Goal: Information Seeking & Learning: Learn about a topic

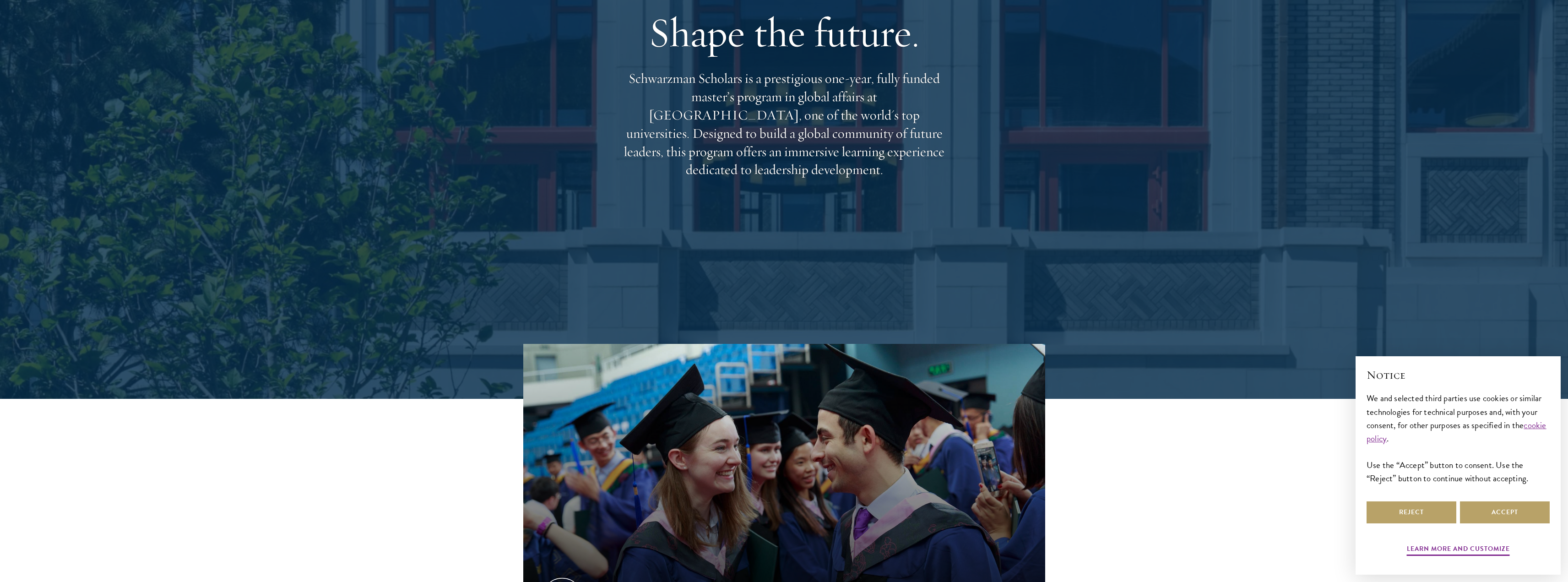
drag, startPoint x: 766, startPoint y: 146, endPoint x: 945, endPoint y: 170, distance: 180.6
click at [946, 170] on p "Schwarzman Scholars is a prestigious one-year, fully funded master’s program in…" at bounding box center [785, 124] width 330 height 110
click at [939, 172] on div "Shape the future. Schwarzman Scholars is a prestigious one-year, fully funded m…" at bounding box center [785, 93] width 330 height 264
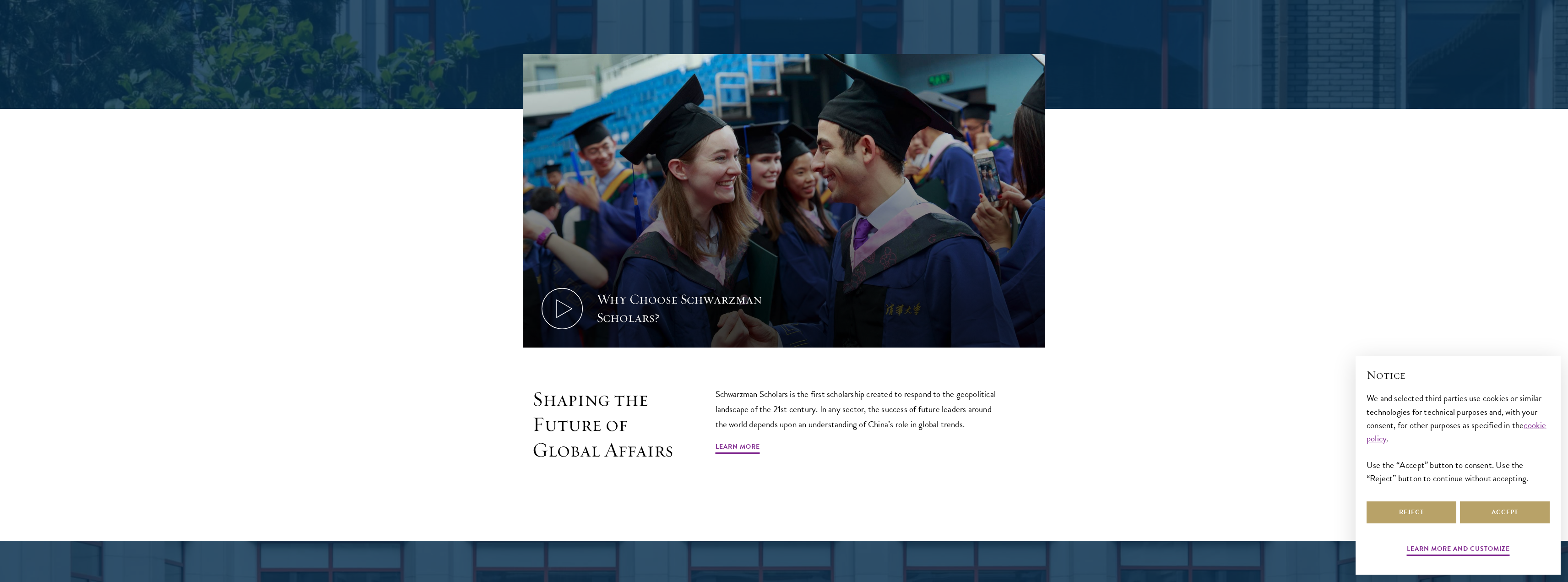
scroll to position [595, 0]
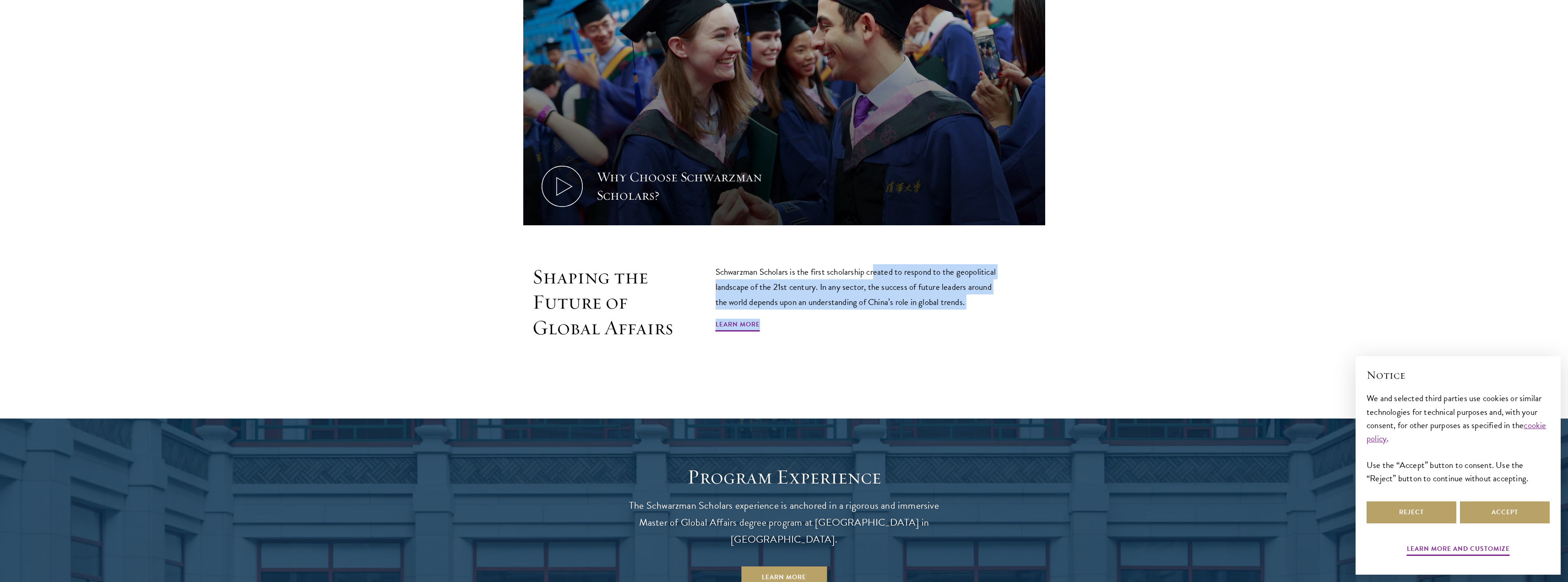
drag, startPoint x: 986, startPoint y: 317, endPoint x: 1017, endPoint y: 326, distance: 32.3
click at [1010, 326] on div "Shaping the Future of Global Affairs Schwarzman Scholars is the first scholarsh…" at bounding box center [784, 323] width 522 height 117
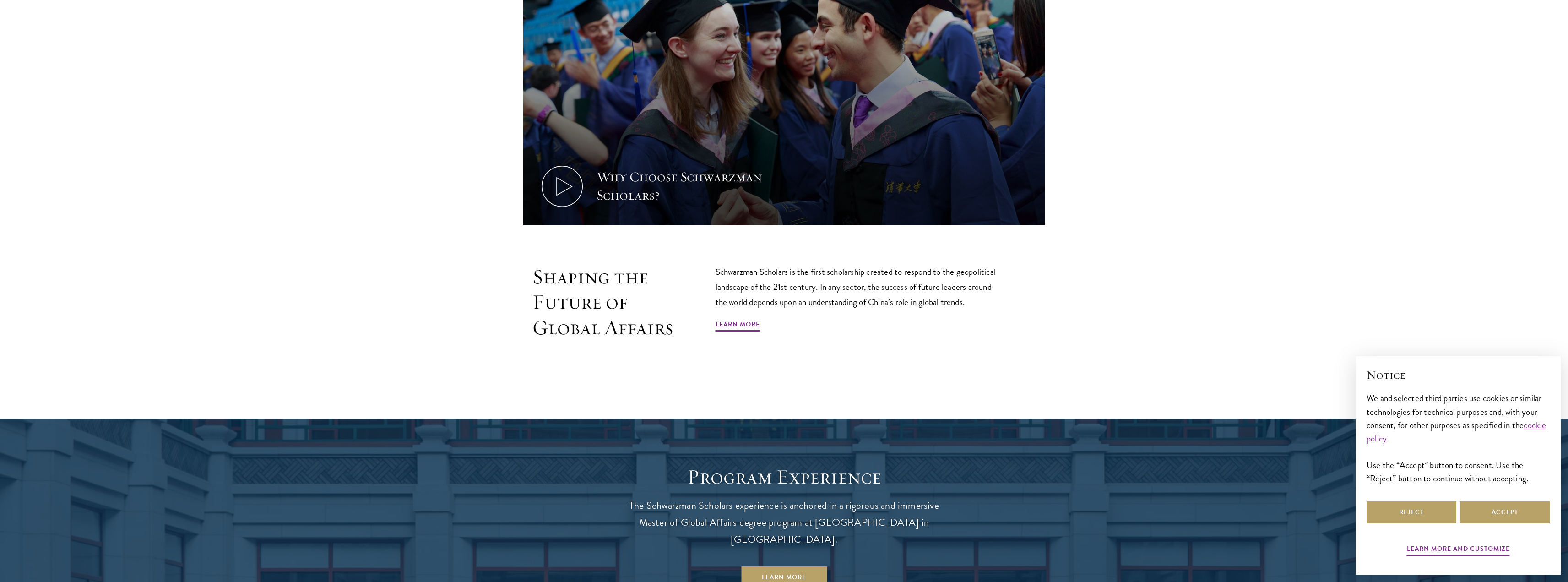
drag, startPoint x: 1017, startPoint y: 326, endPoint x: 1007, endPoint y: 320, distance: 11.7
click at [1017, 326] on div "Shaping the Future of Global Affairs Schwarzman Scholars is the first scholarsh…" at bounding box center [784, 323] width 522 height 117
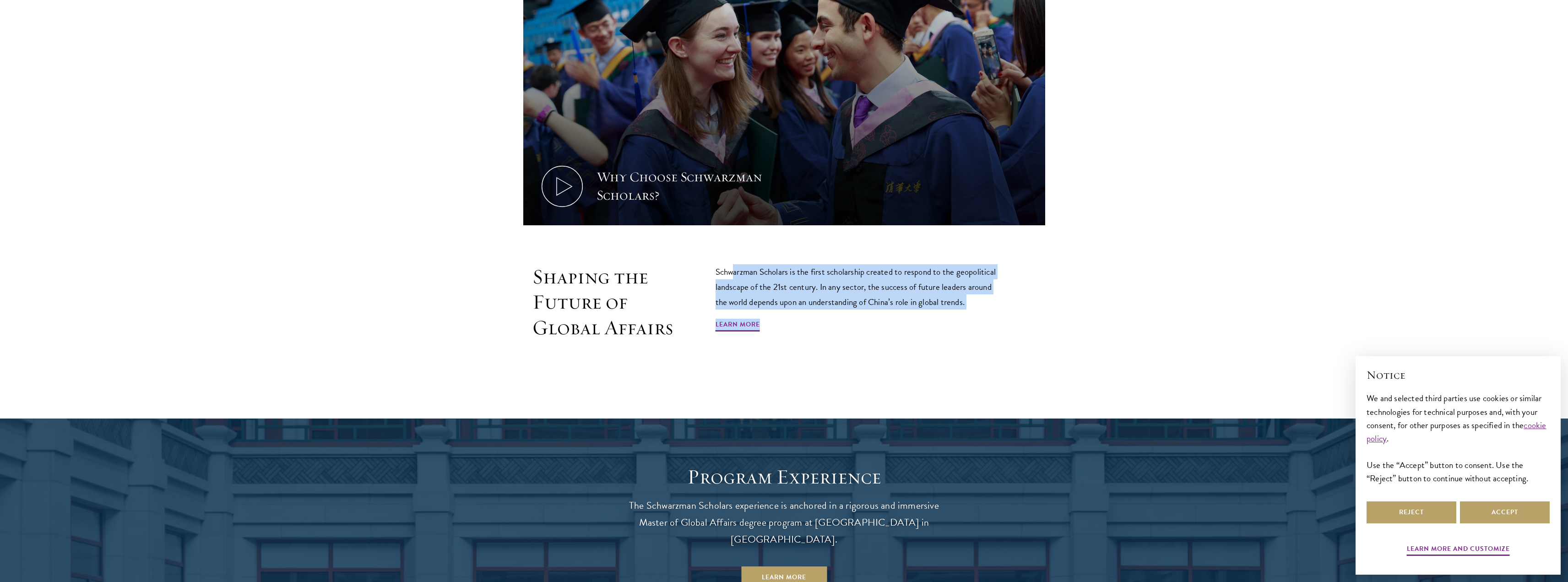
drag, startPoint x: 982, startPoint y: 309, endPoint x: 732, endPoint y: 254, distance: 256.0
click at [732, 254] on section "Why Choose Schwarzman Scholars? Shaping the Future of Global Affairs Schwarzman…" at bounding box center [784, 156] width 1568 height 450
click at [733, 253] on section "Why Choose Schwarzman Scholars? Shaping the Future of Global Affairs Schwarzman…" at bounding box center [784, 156] width 1568 height 450
click at [813, 273] on p "Schwarzman Scholars is the first scholarship created to respond to the geopolit…" at bounding box center [860, 287] width 289 height 45
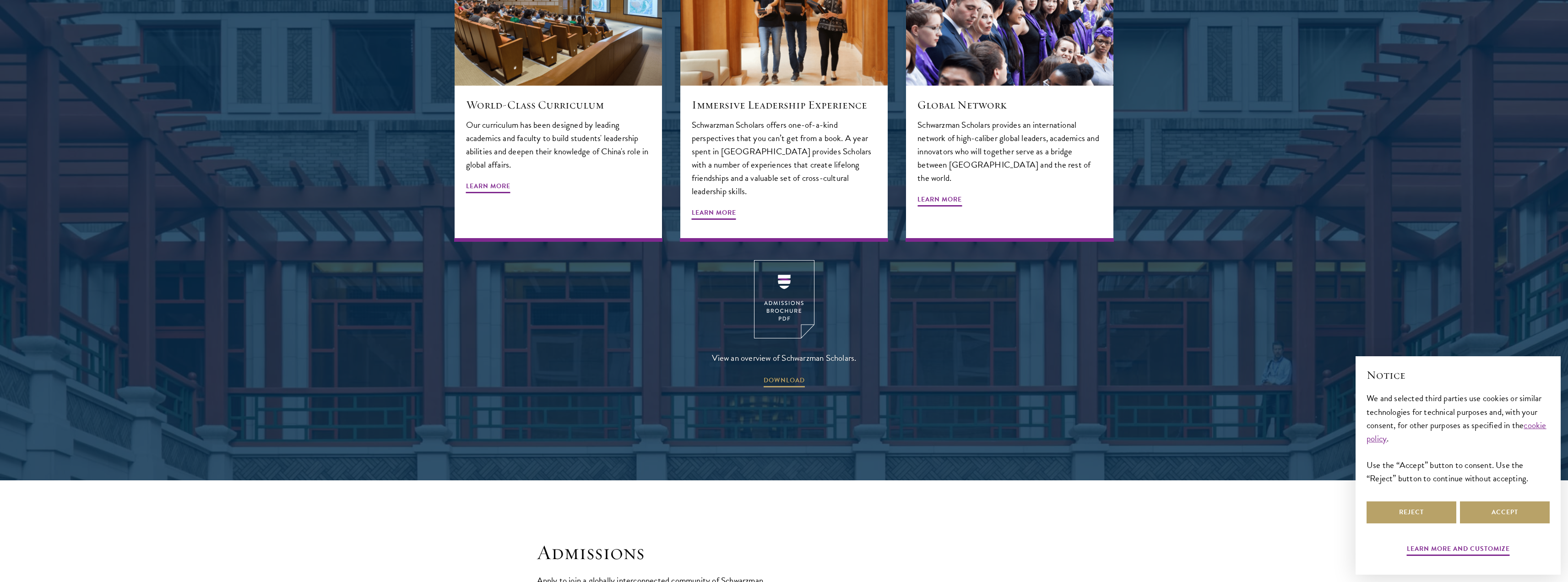
scroll to position [1557, 0]
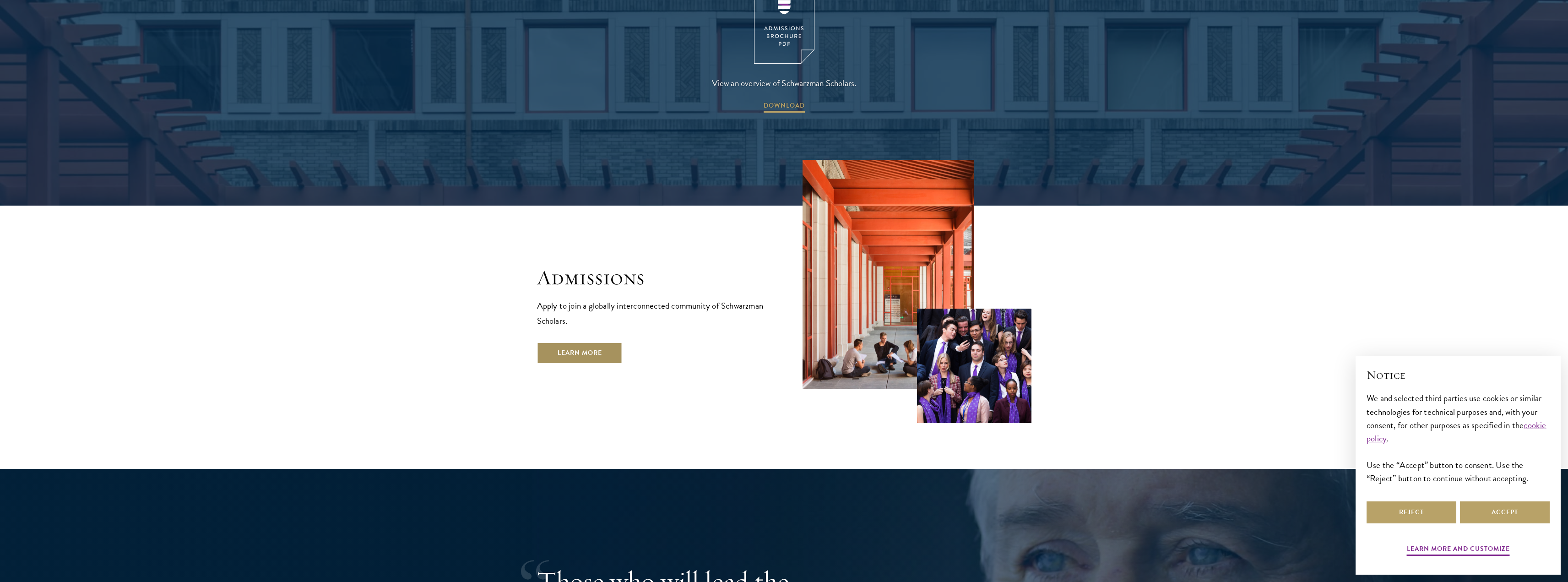
click at [584, 342] on link "Learn More" at bounding box center [579, 353] width 86 height 22
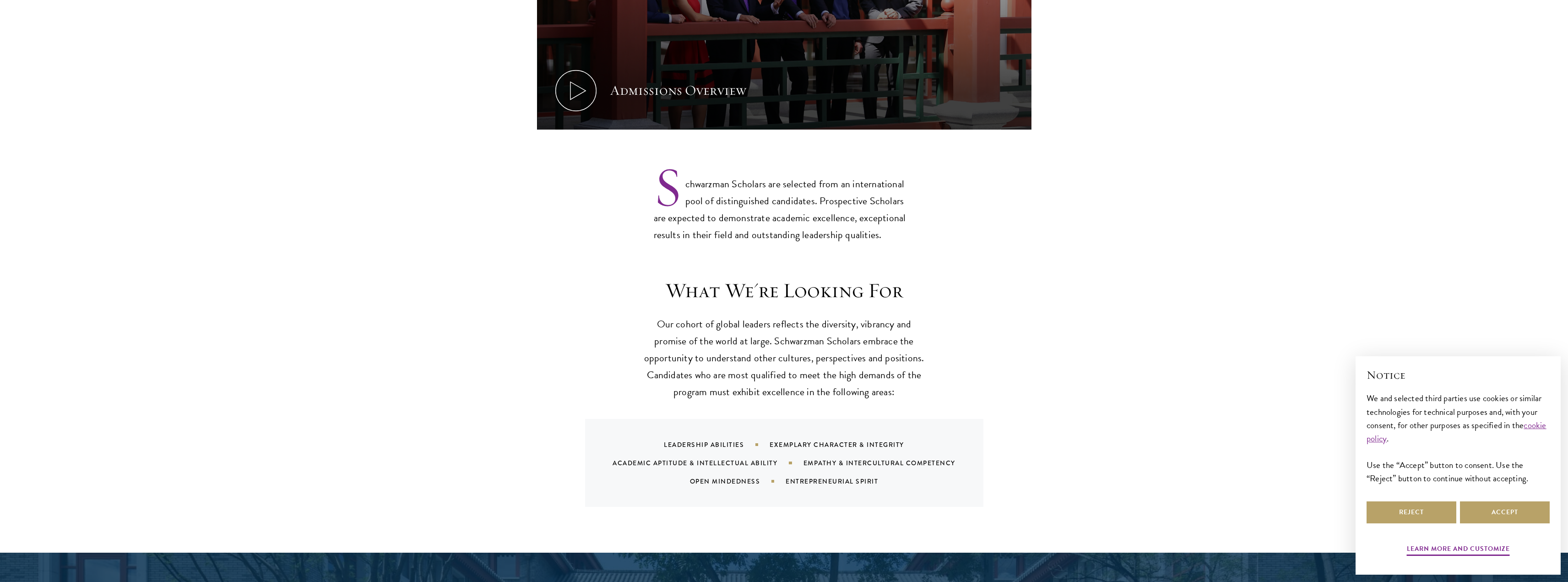
scroll to position [641, 0]
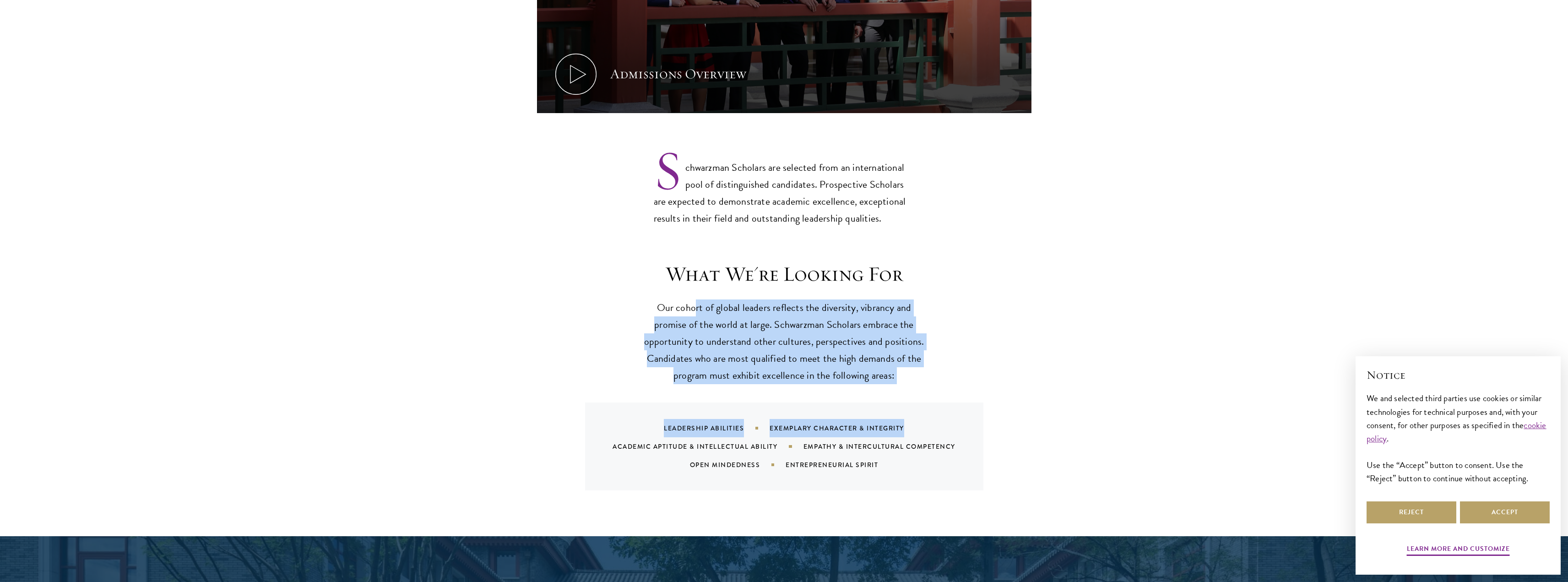
drag, startPoint x: 695, startPoint y: 290, endPoint x: 959, endPoint y: 387, distance: 281.3
click at [959, 386] on div "What We're Looking For Our cohort of global leaders reflects the diversity, vib…" at bounding box center [784, 376] width 494 height 229
drag, startPoint x: 906, startPoint y: 365, endPoint x: 895, endPoint y: 364, distance: 11.0
click at [905, 363] on p "Our cohort of global leaders reflects the diversity, vibrancy and promise of th…" at bounding box center [784, 342] width 284 height 85
click at [919, 357] on p "Our cohort of global leaders reflects the diversity, vibrancy and promise of th…" at bounding box center [784, 342] width 284 height 85
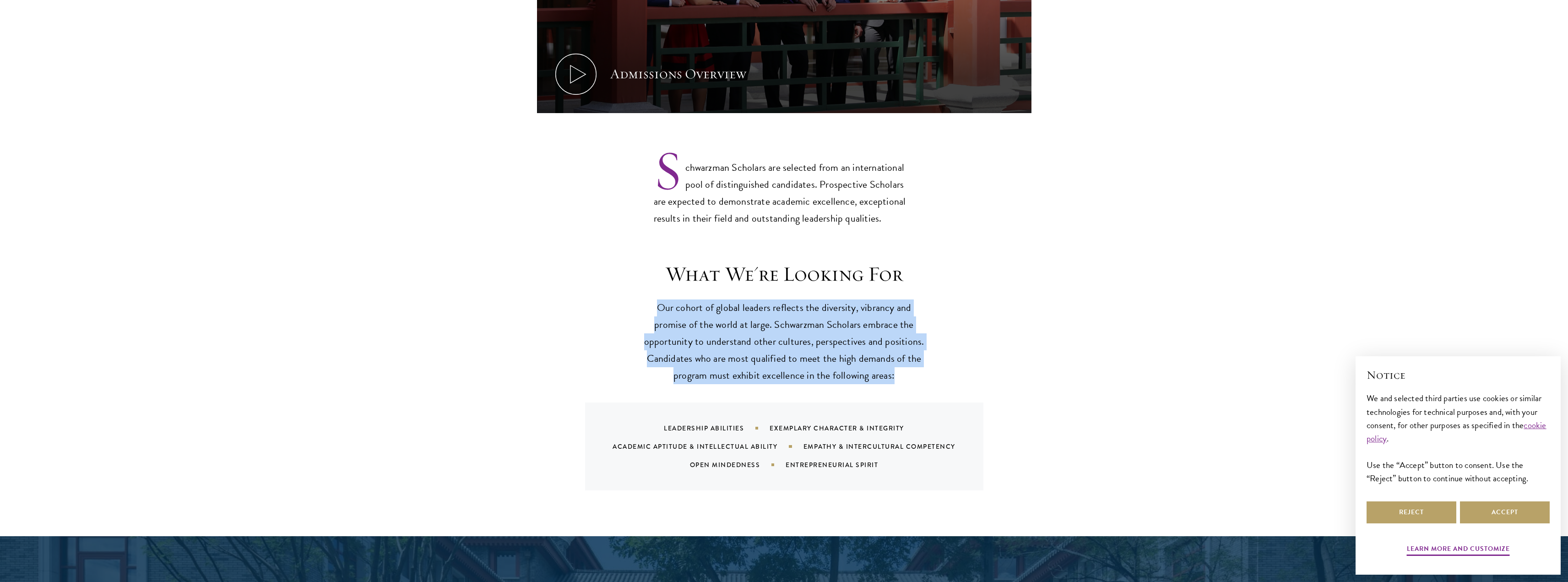
drag, startPoint x: 919, startPoint y: 357, endPoint x: 647, endPoint y: 289, distance: 280.4
click at [647, 300] on p "Our cohort of global leaders reflects the diversity, vibrancy and promise of th…" at bounding box center [784, 342] width 284 height 85
drag, startPoint x: 857, startPoint y: 350, endPoint x: 886, endPoint y: 359, distance: 30.4
click at [882, 359] on p "Our cohort of global leaders reflects the diversity, vibrancy and promise of th…" at bounding box center [784, 342] width 284 height 85
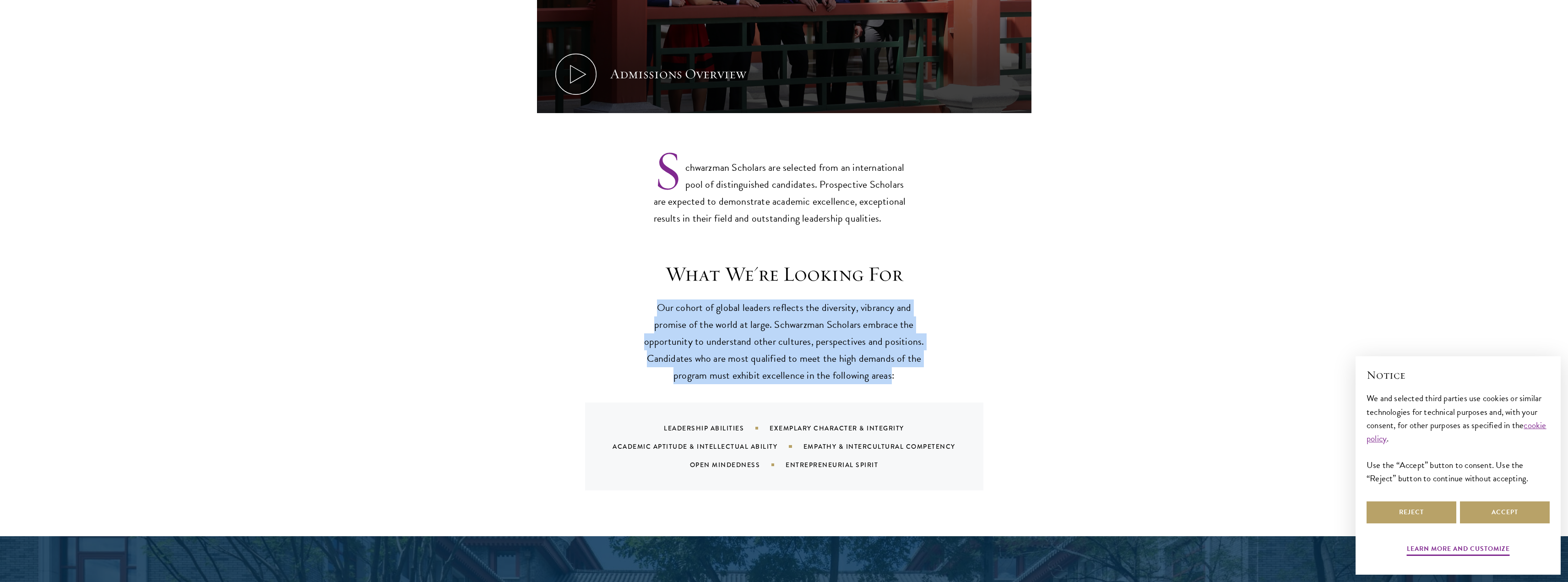
click at [887, 361] on p "Our cohort of global leaders reflects the diversity, vibrancy and promise of th…" at bounding box center [784, 342] width 284 height 85
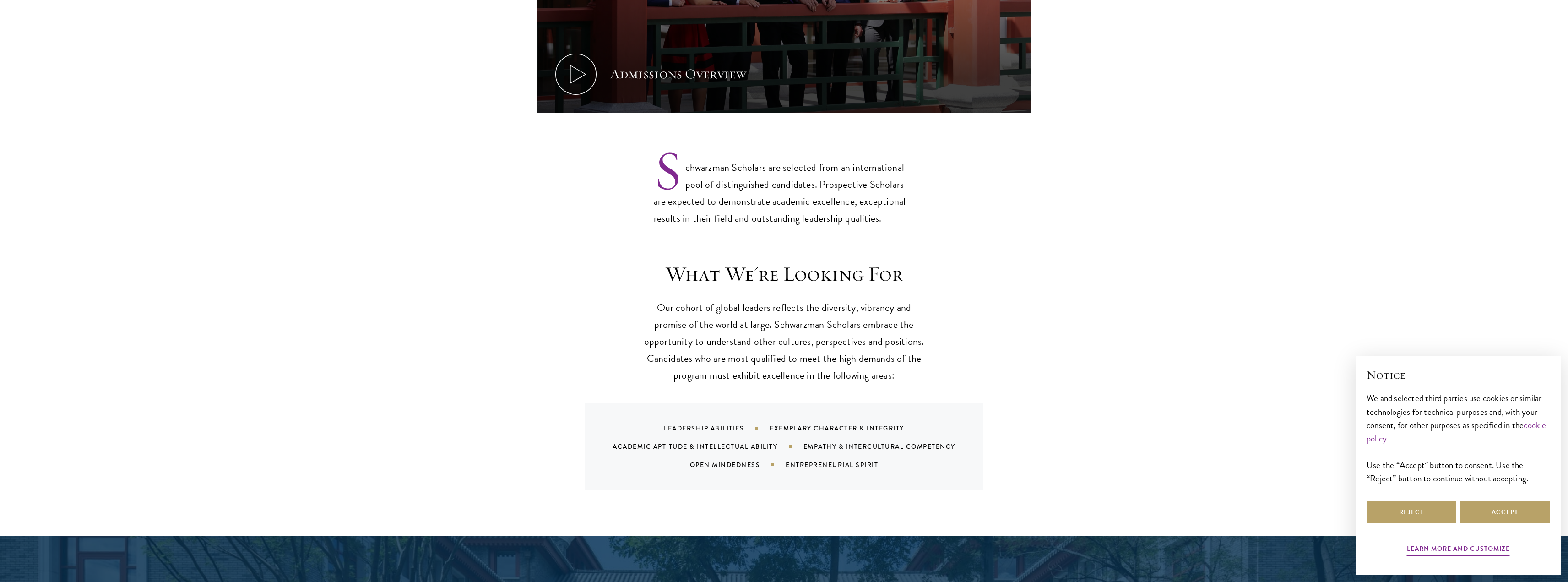
click at [788, 402] on div "Leadership Abilities Exemplary Character & Integrity Academic Aptitude & Intell…" at bounding box center [784, 446] width 398 height 88
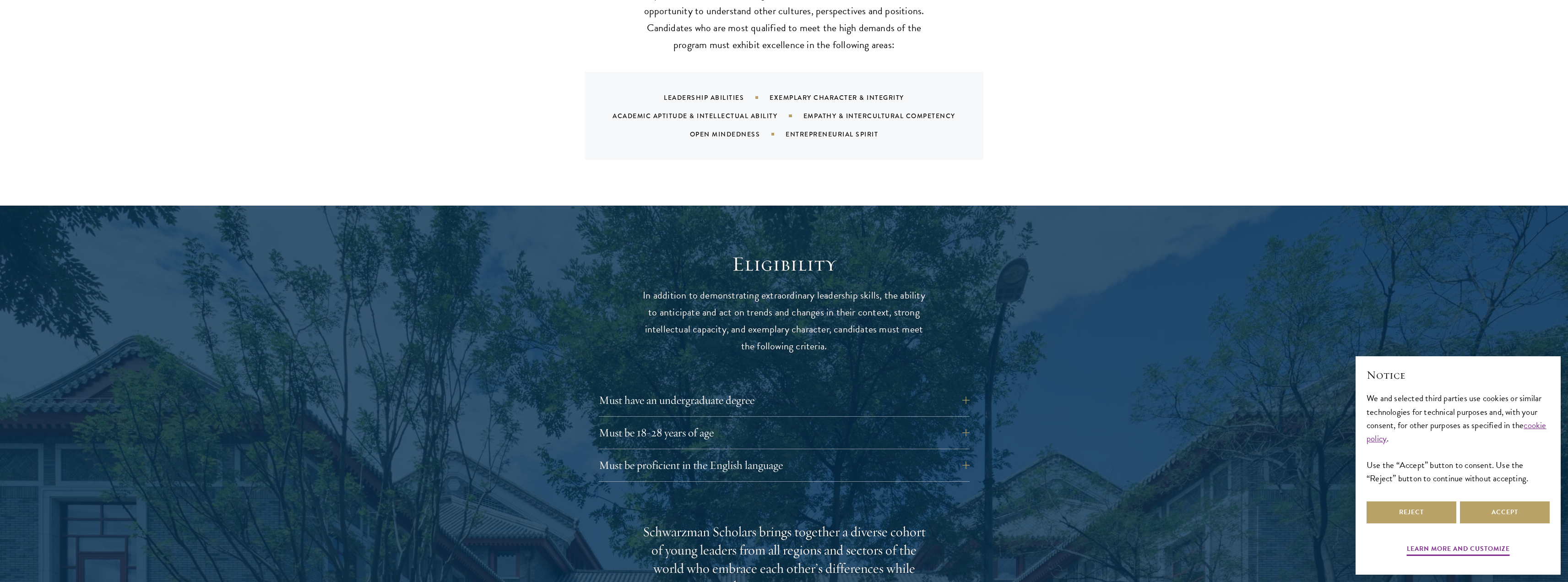
scroll to position [1053, 0]
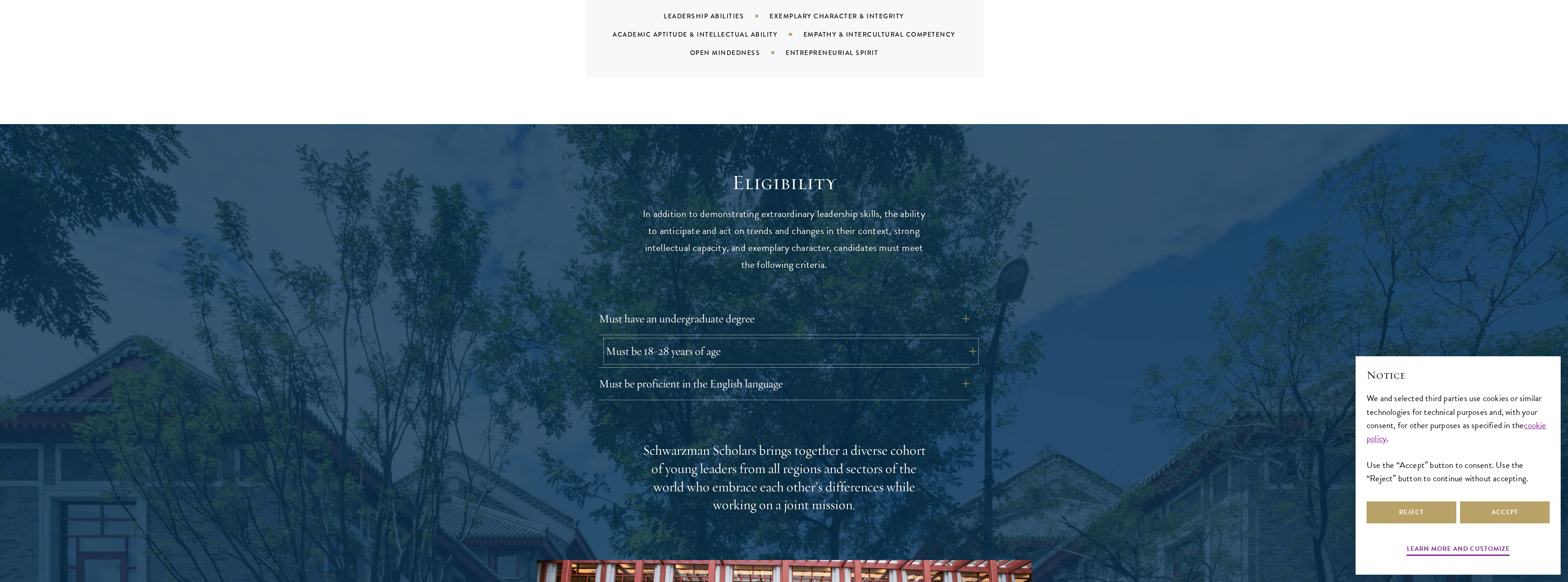
click at [738, 340] on button "Must be 18-28 years of age" at bounding box center [791, 351] width 371 height 22
